Goal: Information Seeking & Learning: Learn about a topic

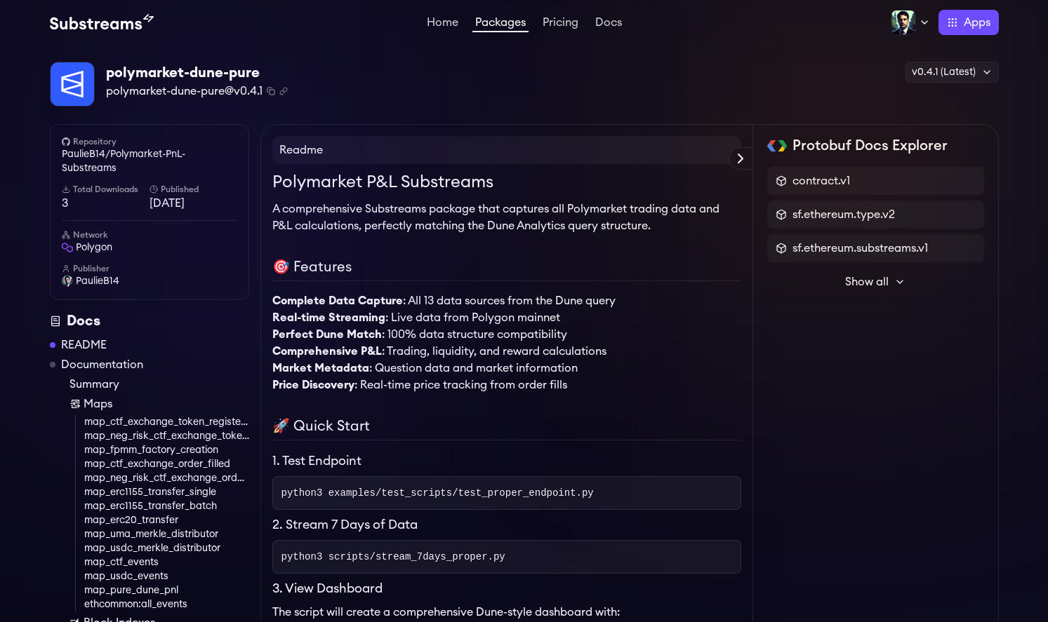
click at [91, 281] on span "PaulieB14" at bounding box center [98, 281] width 44 height 14
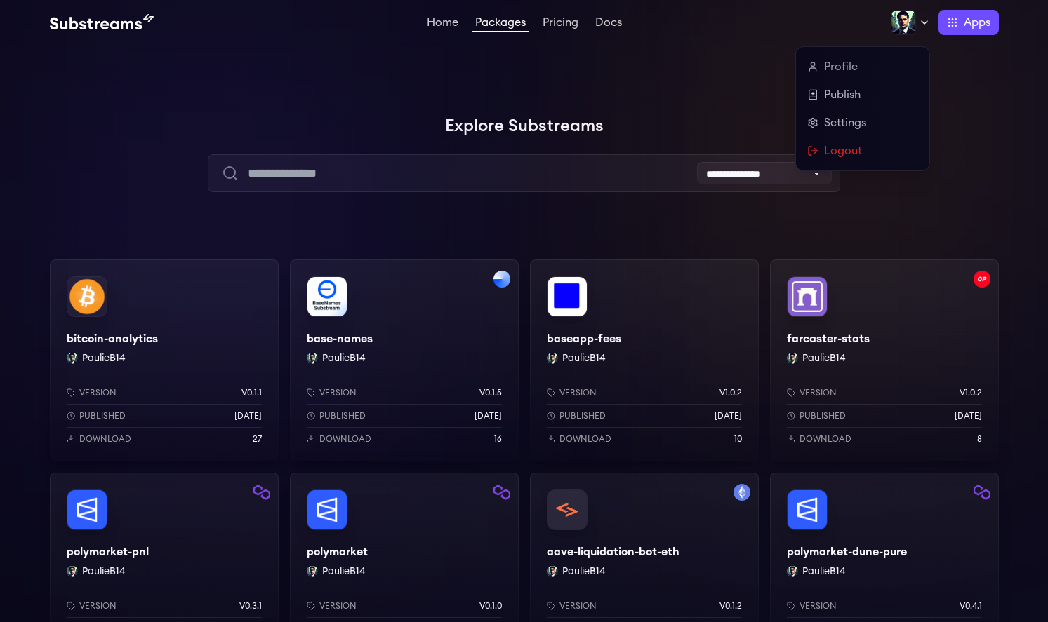
click at [911, 29] on img at bounding box center [902, 22] width 25 height 25
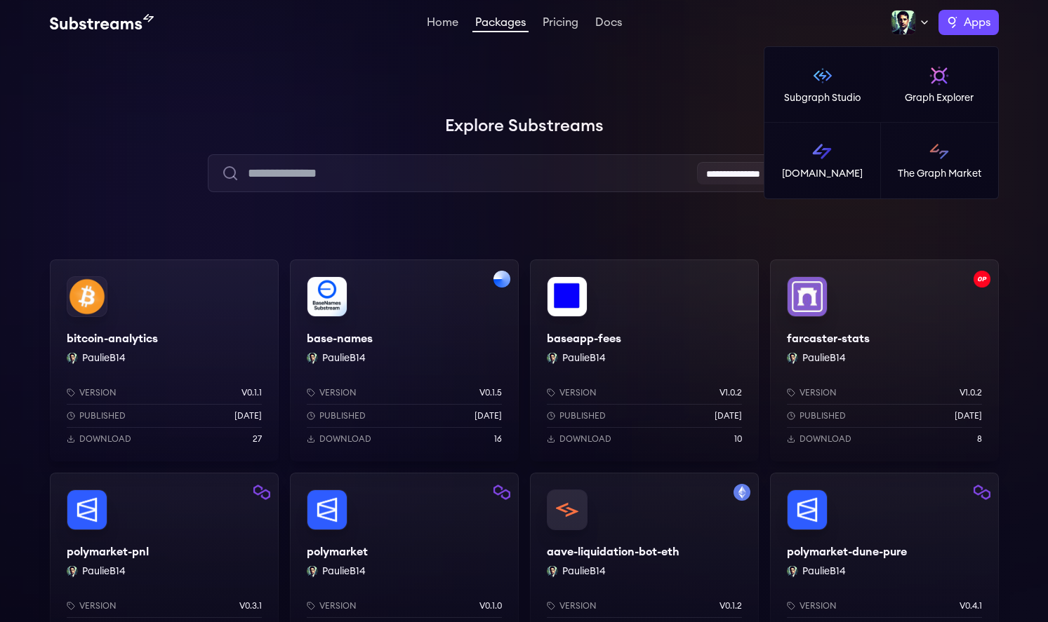
click at [950, 25] on label "Apps" at bounding box center [968, 22] width 60 height 25
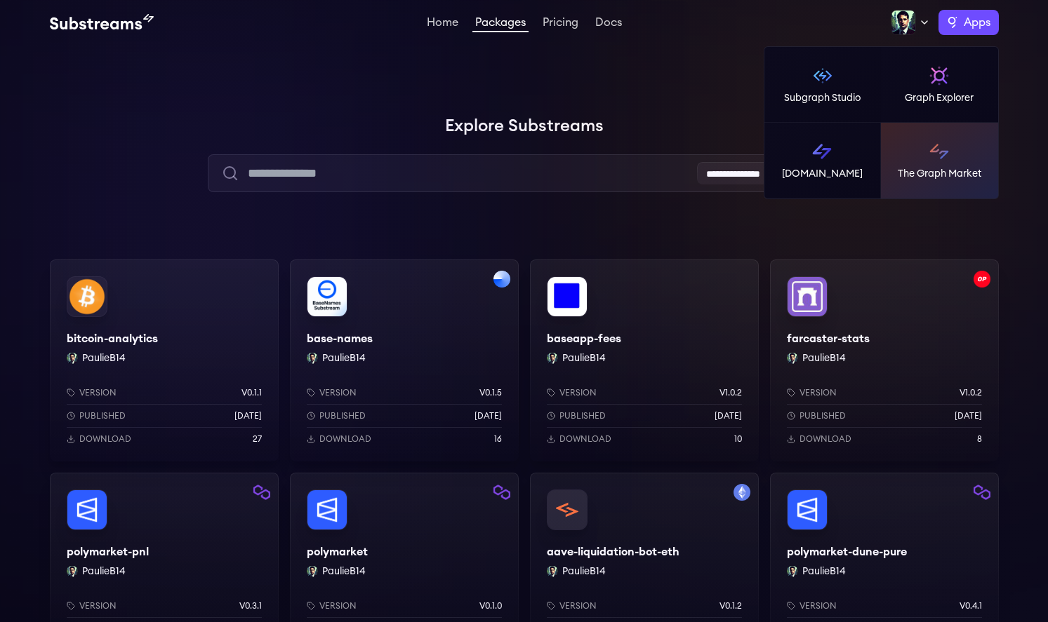
click at [906, 167] on p "The Graph Market" at bounding box center [938, 174] width 83 height 14
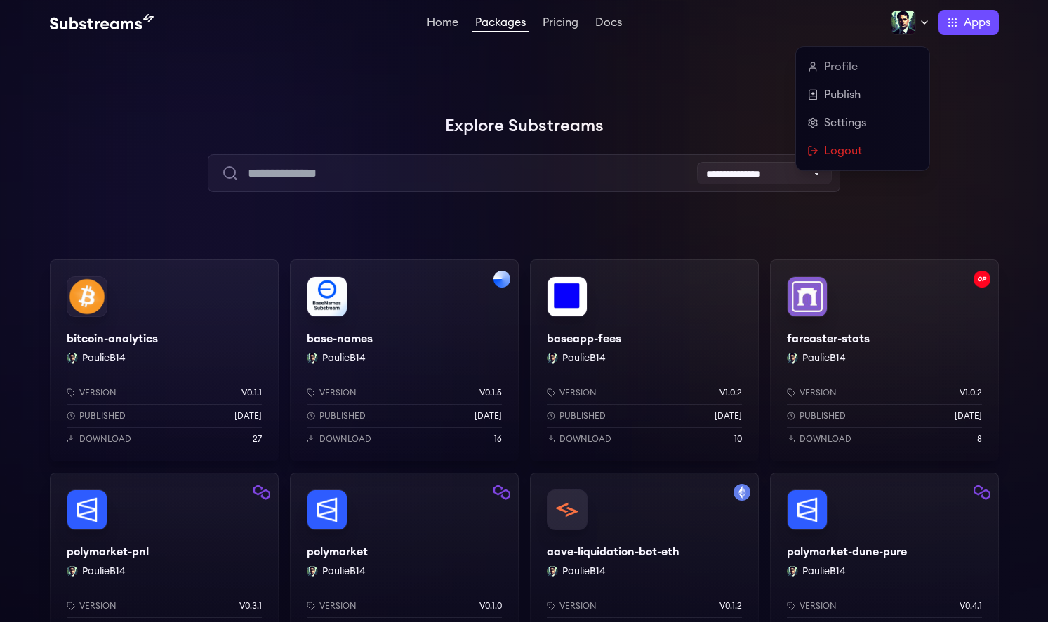
click at [918, 26] on icon at bounding box center [923, 22] width 11 height 11
click at [841, 159] on div "Profile Publish Settings Logout" at bounding box center [862, 108] width 133 height 123
click at [841, 155] on link "Logout" at bounding box center [862, 150] width 111 height 17
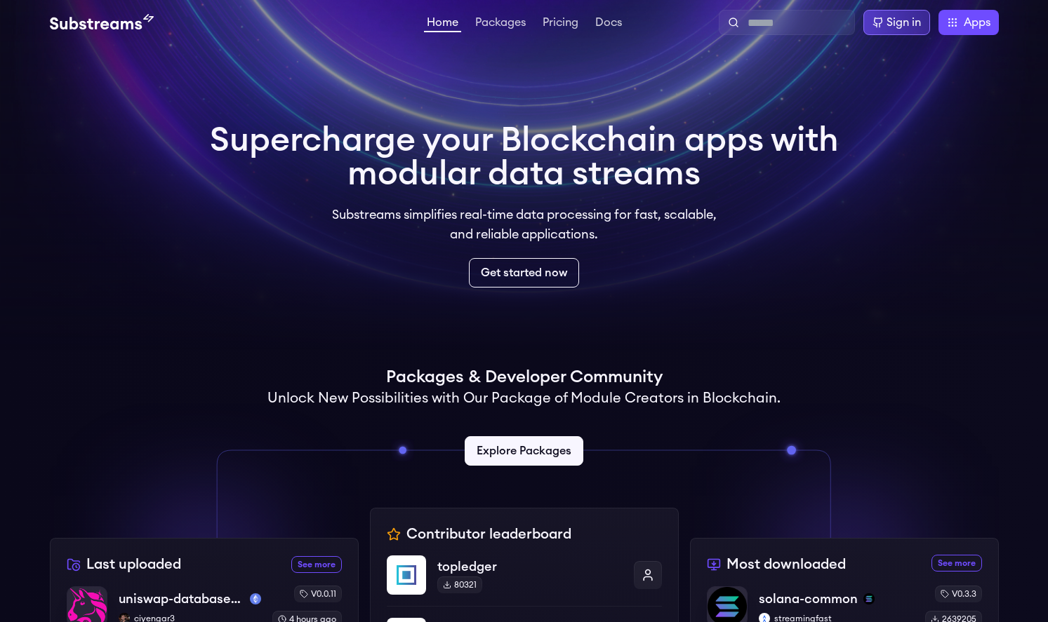
click at [895, 27] on div "Sign in" at bounding box center [903, 22] width 34 height 17
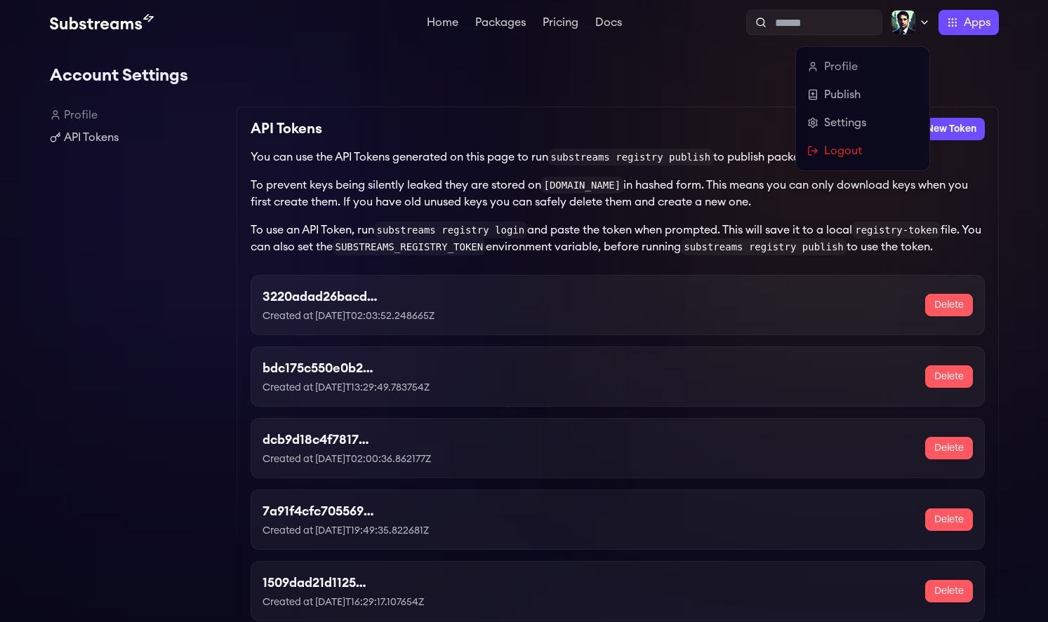
click at [925, 21] on icon at bounding box center [924, 22] width 6 height 3
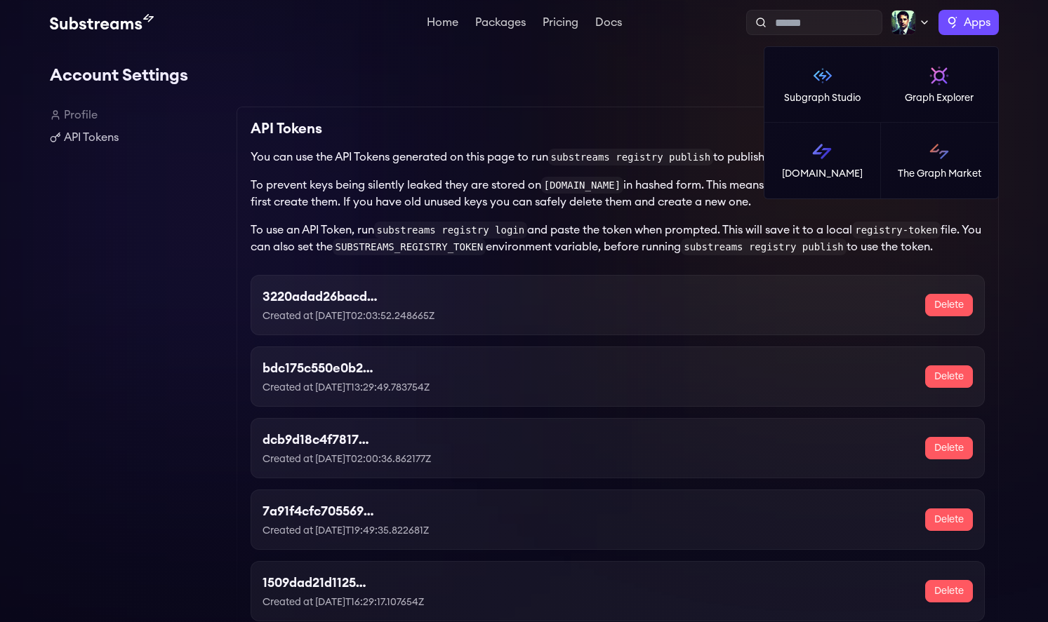
click at [945, 25] on label "Apps" at bounding box center [968, 22] width 60 height 25
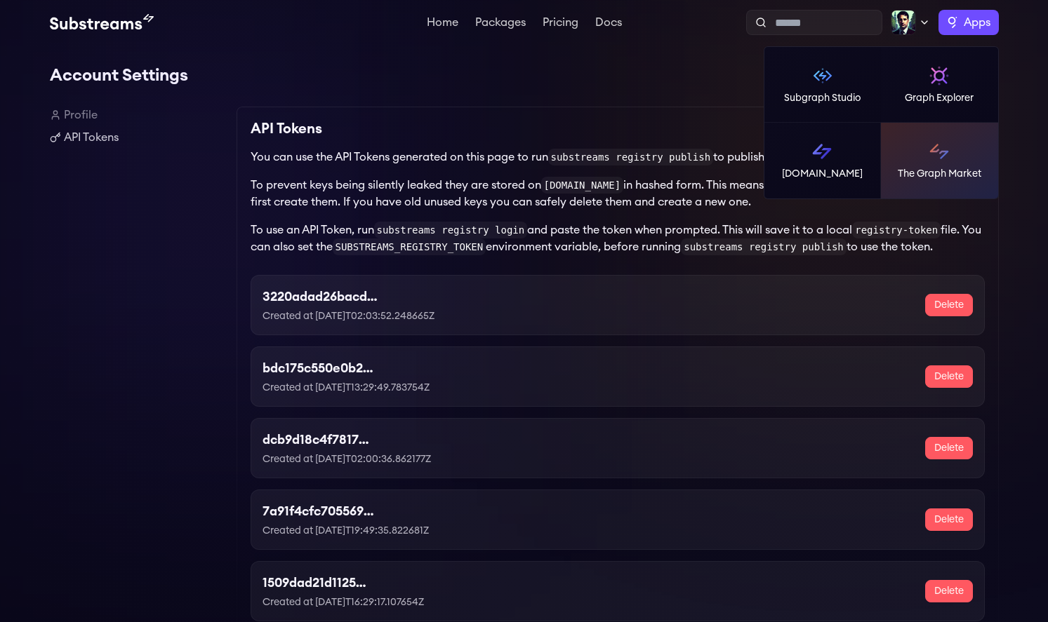
click at [946, 153] on img at bounding box center [939, 151] width 22 height 22
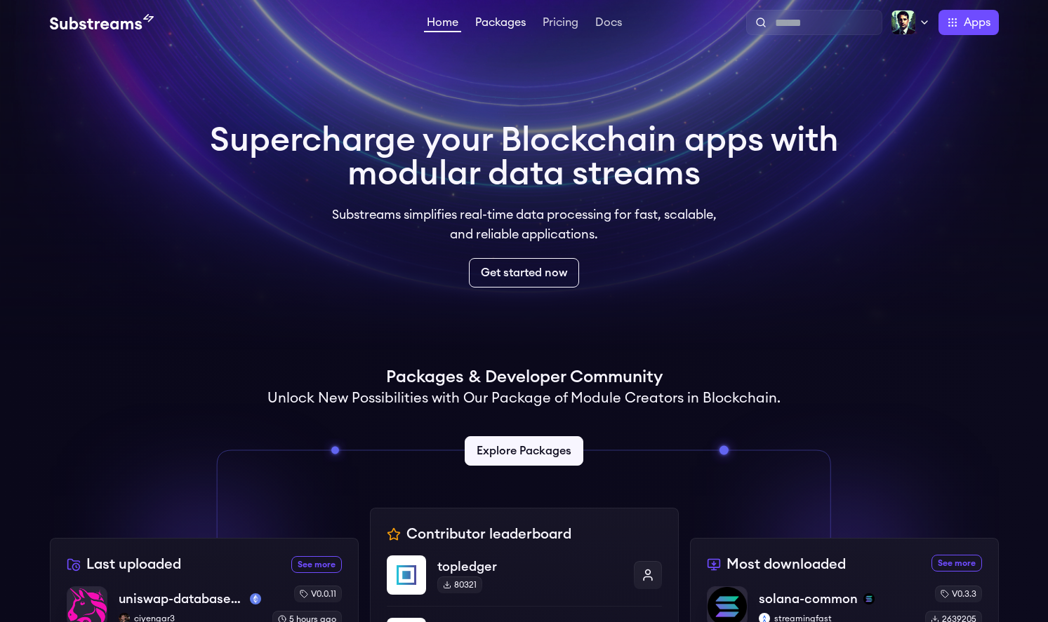
click at [486, 27] on link "Packages" at bounding box center [500, 24] width 56 height 14
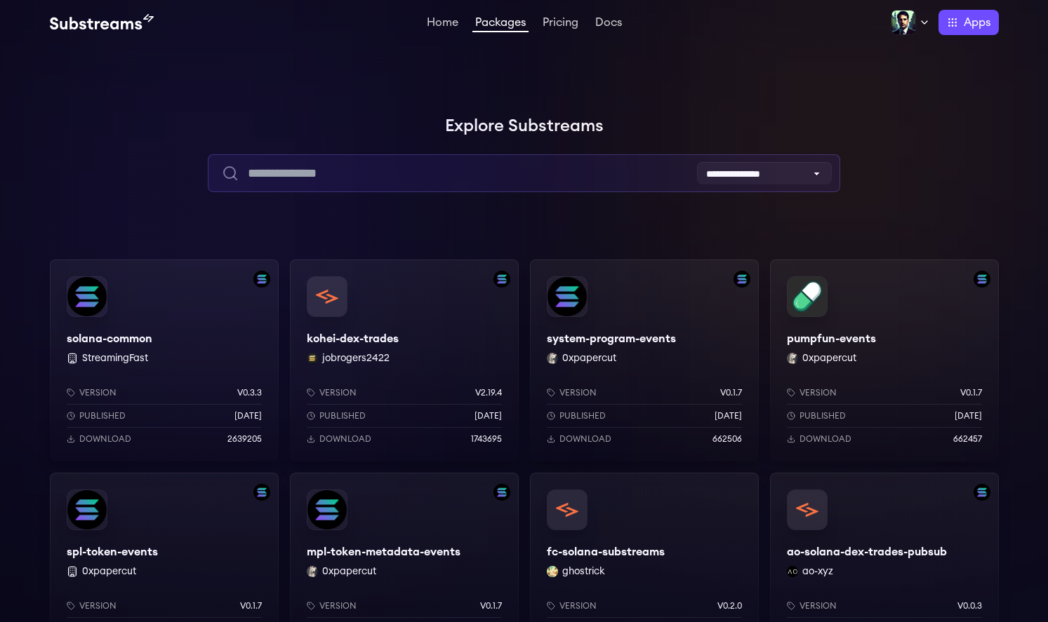
click at [368, 177] on input "text" at bounding box center [524, 173] width 632 height 38
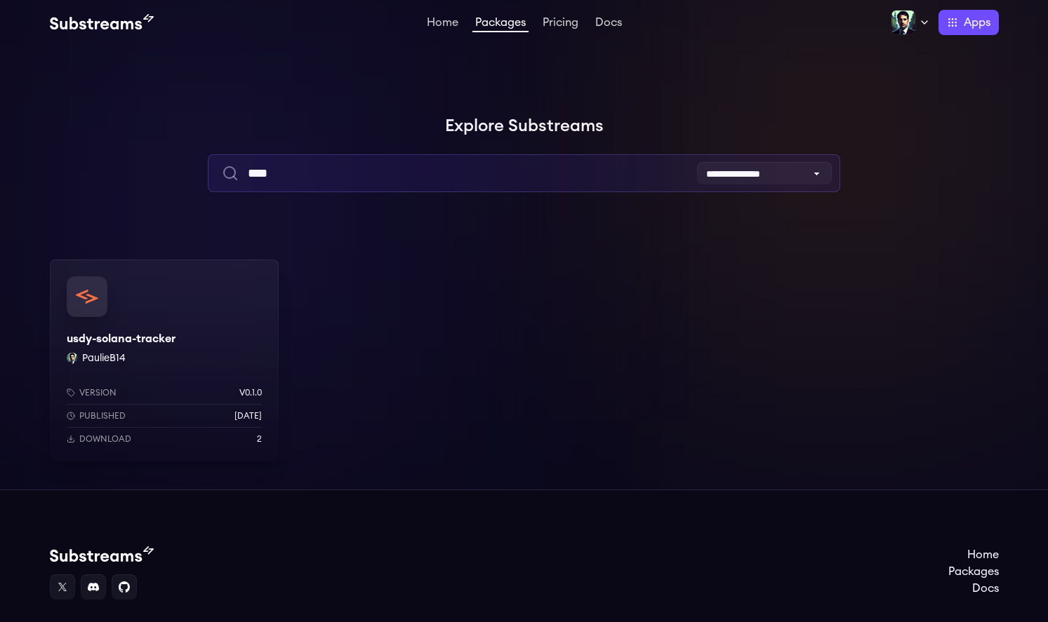
type input "****"
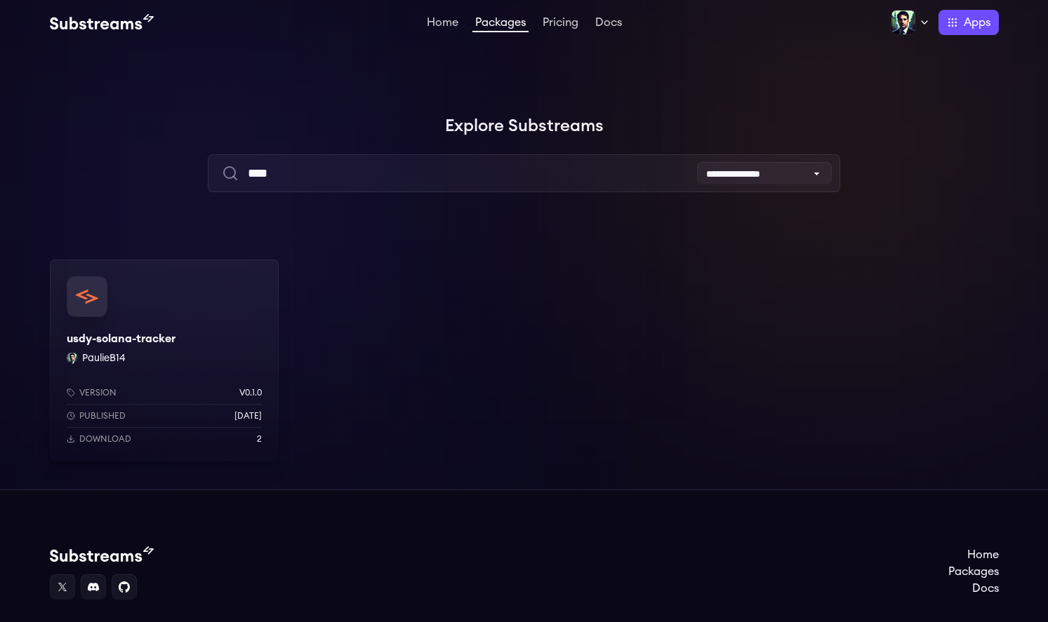
click at [111, 347] on div "usdy-solana-tracker PaulieB14 Version v0.1.0 Published 2 months ago Download 2" at bounding box center [164, 361] width 229 height 202
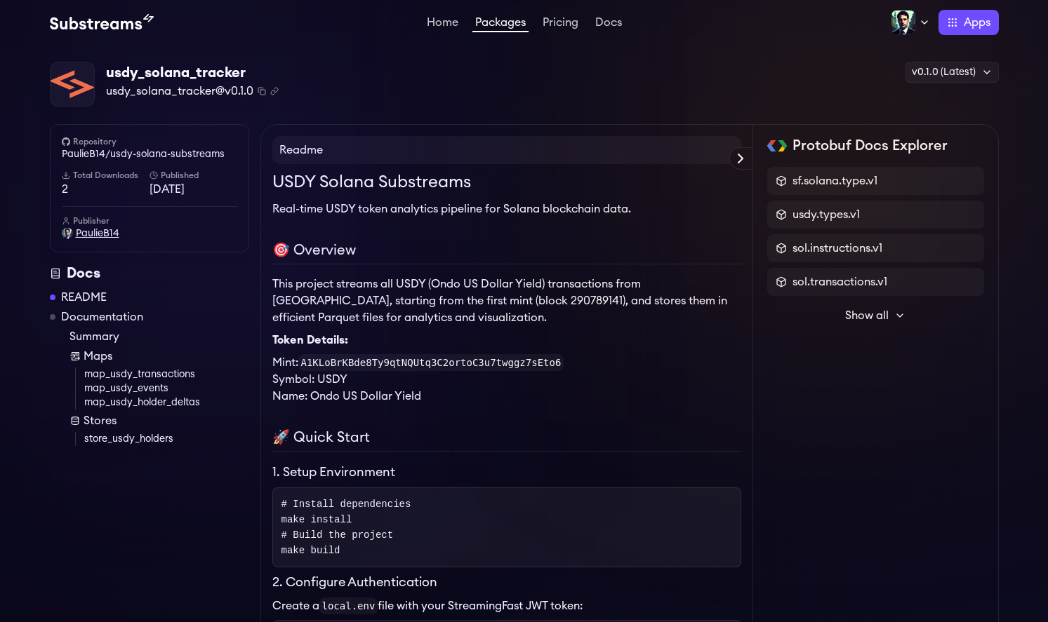
click at [88, 235] on span "PaulieB14" at bounding box center [98, 234] width 44 height 14
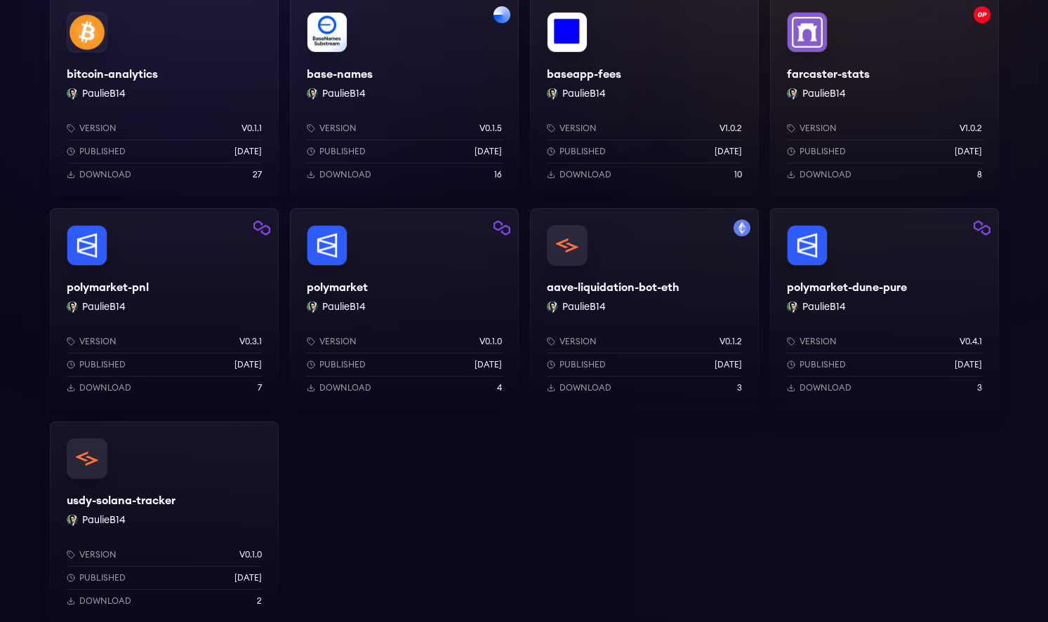
scroll to position [273, 0]
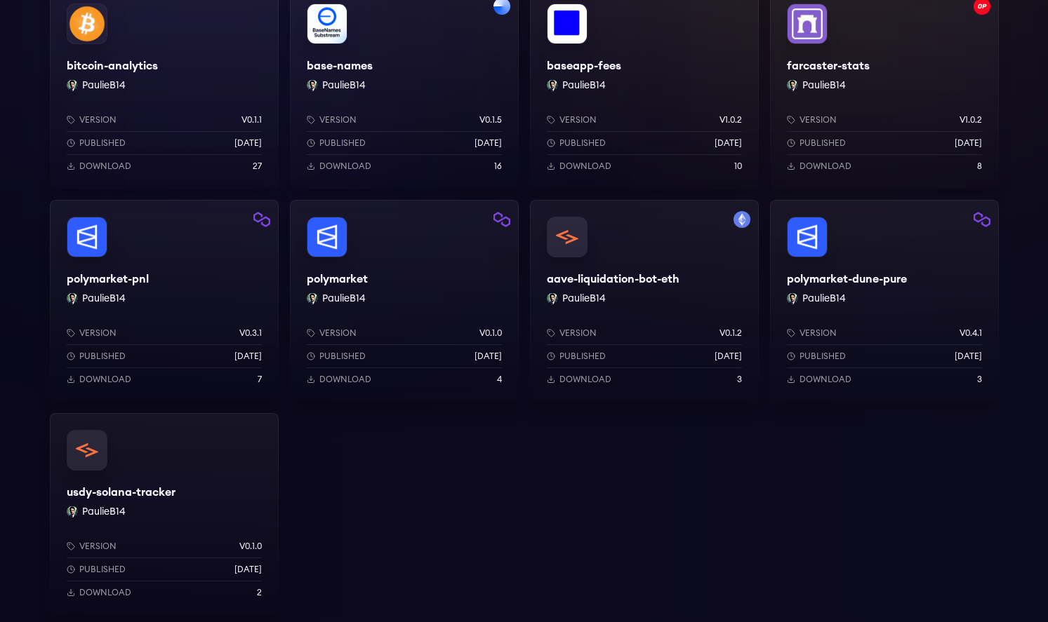
click at [861, 296] on div "polymarket-dune-pure PaulieB14 Version v0.4.1 Published yesterday Download 3" at bounding box center [884, 301] width 229 height 202
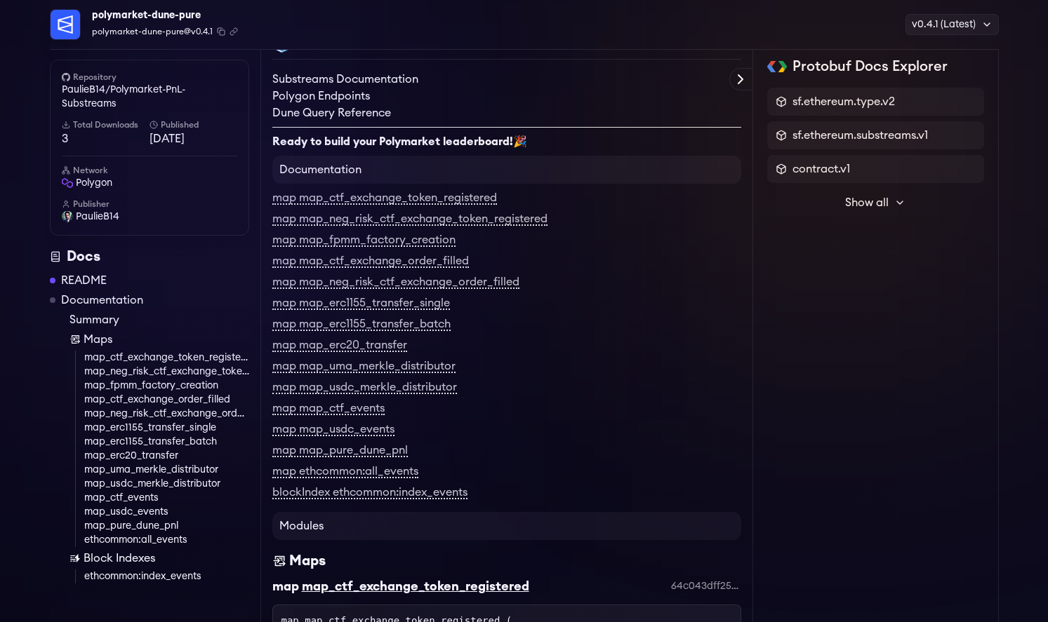
scroll to position [1748, 0]
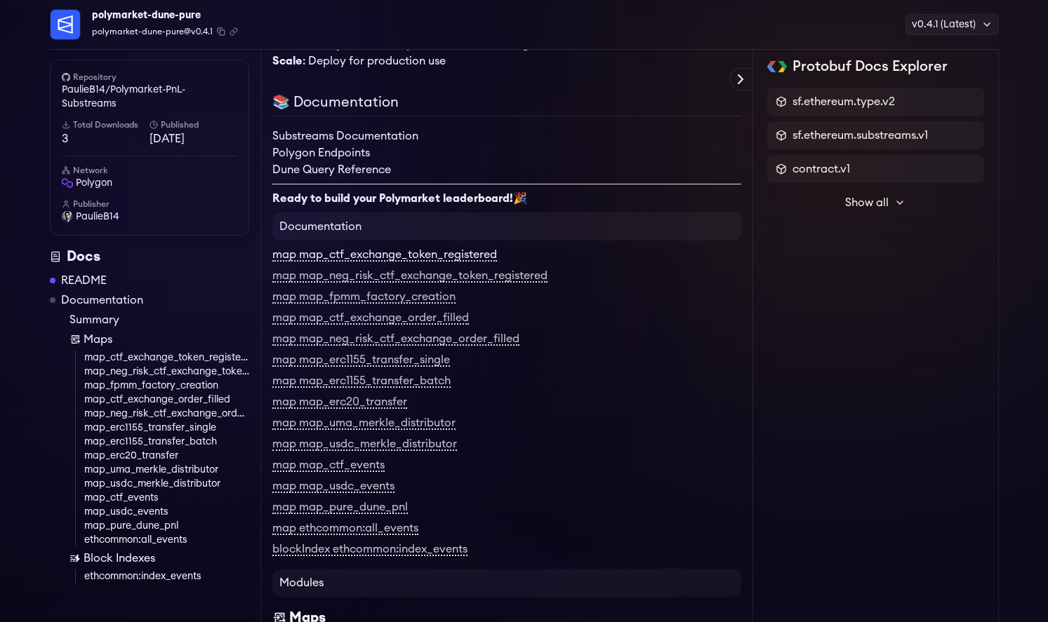
click at [471, 262] on link "map map_ctf_exchange_token_registered" at bounding box center [384, 255] width 225 height 13
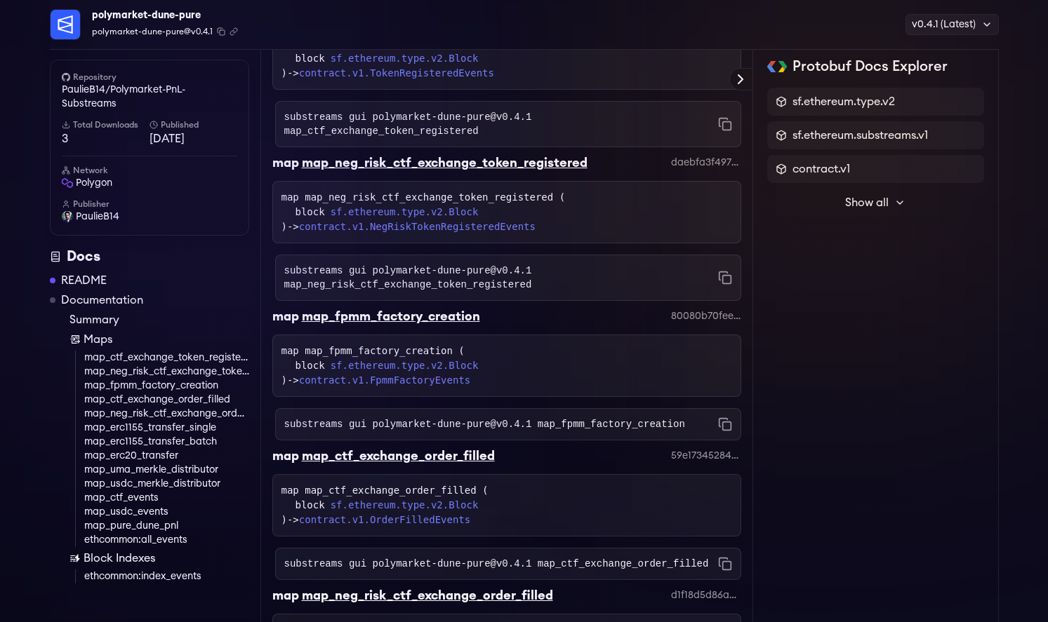
scroll to position [2402, 0]
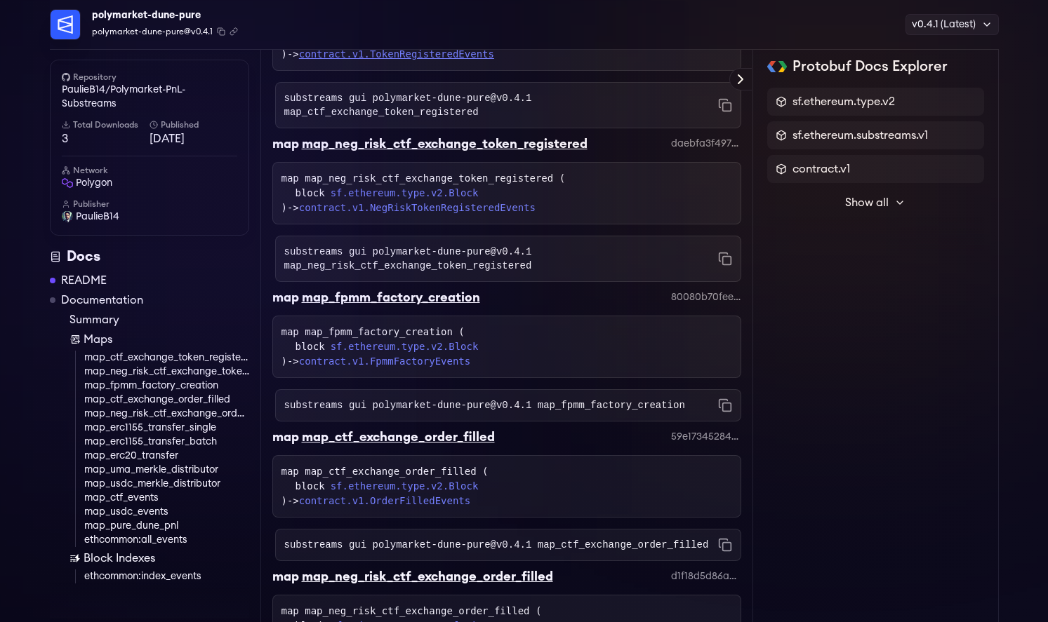
click at [432, 60] on link "contract.v1.TokenRegisteredEvents" at bounding box center [396, 53] width 195 height 11
